Goal: Task Accomplishment & Management: Use online tool/utility

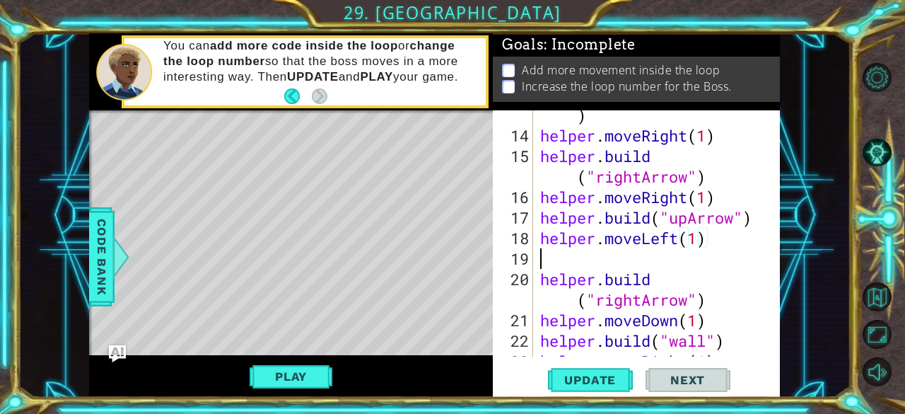
click at [557, 257] on div "helper . build ( "downArrow" ) helper . moveRight ( 1 ) helper . build ( "right…" at bounding box center [655, 238] width 236 height 308
type textarea "h"
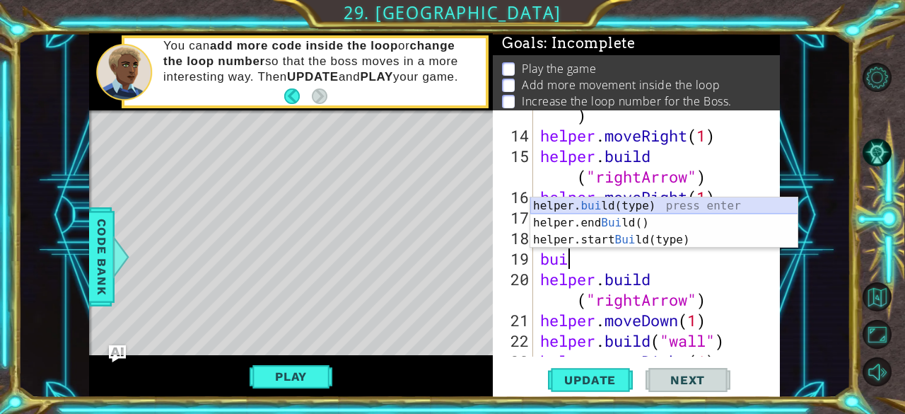
click at [609, 205] on div "helper. [PERSON_NAME](type) press enter helper.end [PERSON_NAME]() press enter …" at bounding box center [664, 239] width 268 height 85
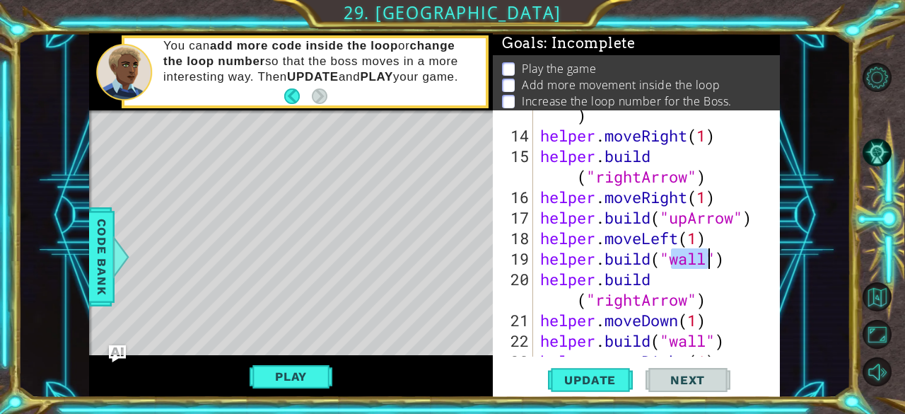
scroll to position [0, 6]
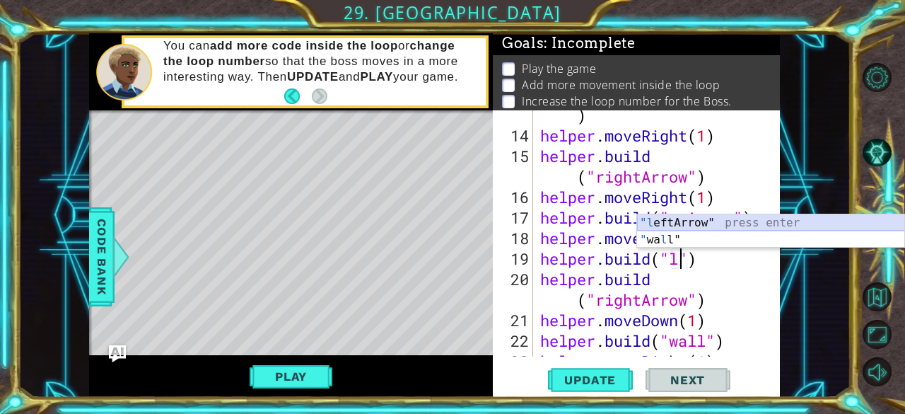
click at [699, 220] on div ""l eftArrow" press enter " wa l l" press enter" at bounding box center [771, 248] width 268 height 68
type textarea "[DOMAIN_NAME]("leftArrow")"
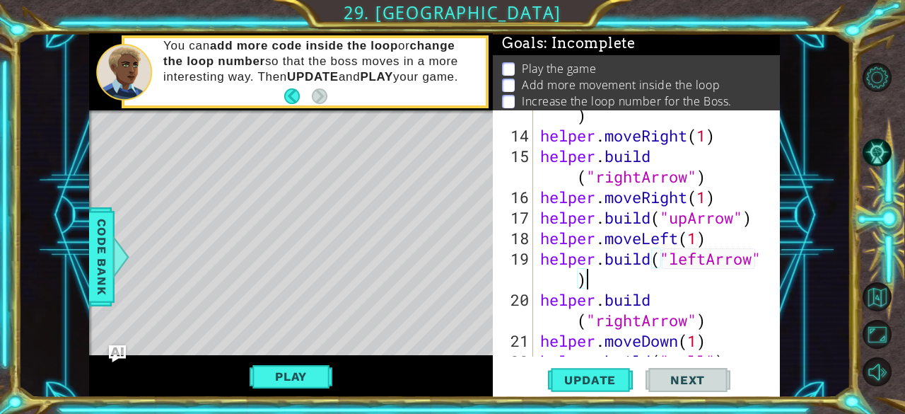
click at [613, 276] on div "helper . build ( "downArrow" ) helper . moveRight ( 1 ) helper . build ( "right…" at bounding box center [655, 238] width 236 height 308
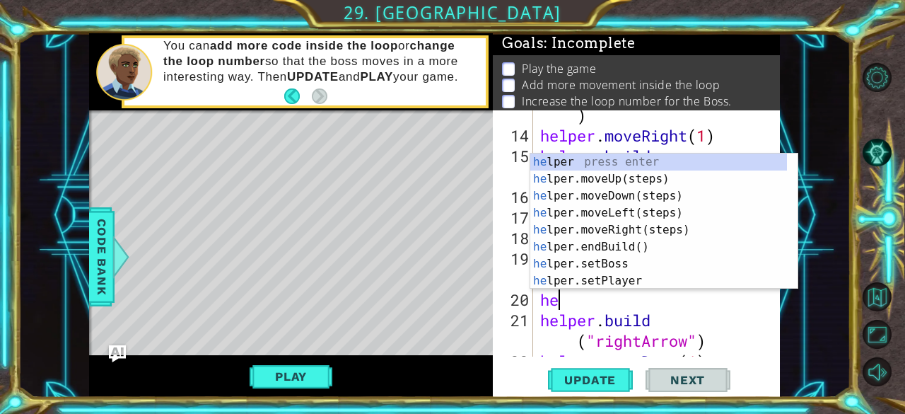
type textarea "he"
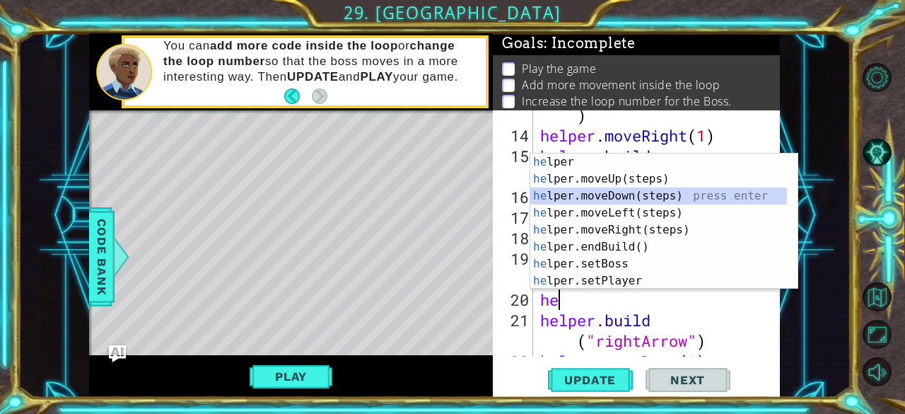
click at [594, 193] on div "he lper press enter he lper.moveUp(steps) press enter he lper.moveDown(steps) p…" at bounding box center [658, 238] width 257 height 170
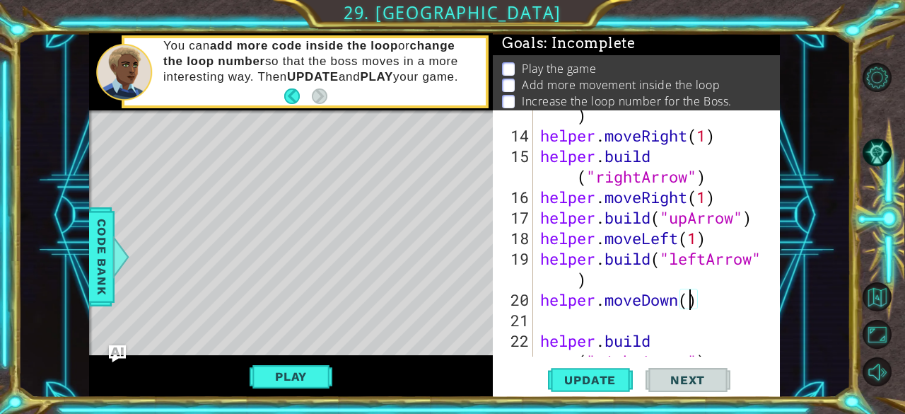
click at [686, 300] on div "helper . build ( "downArrow" ) helper . moveRight ( 1 ) helper . build ( "right…" at bounding box center [655, 248] width 236 height 328
type textarea "helper.moveDown(1)"
click at [566, 322] on div "helper . build ( "downArrow" ) helper . moveRight ( 1 ) helper . build ( "right…" at bounding box center [655, 248] width 236 height 328
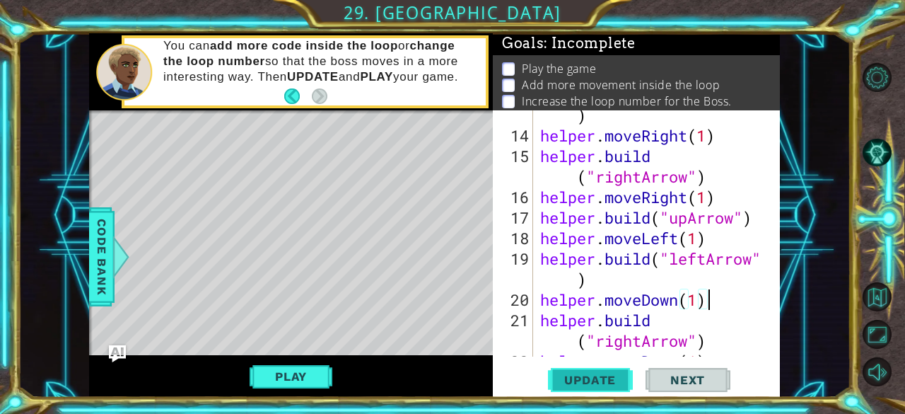
type textarea "helper.moveDown(1)"
click at [578, 387] on button "Update" at bounding box center [590, 379] width 85 height 29
click at [274, 387] on button "Play" at bounding box center [291, 376] width 83 height 27
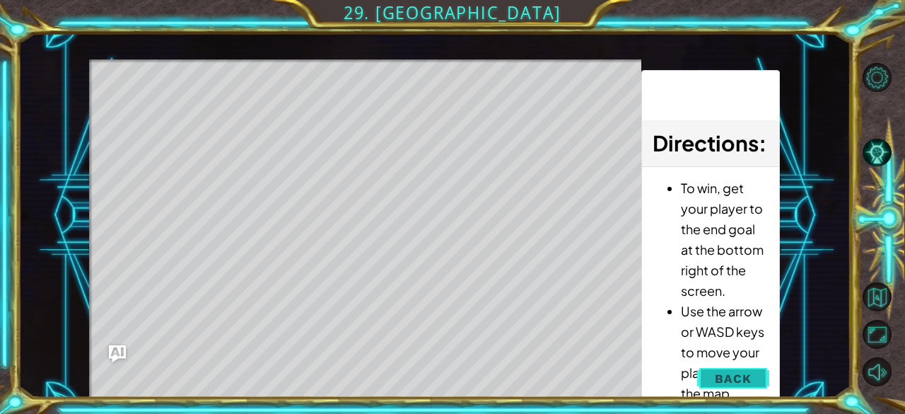
click at [762, 372] on button "Back" at bounding box center [732, 378] width 71 height 28
